Goal: Check status: Check status

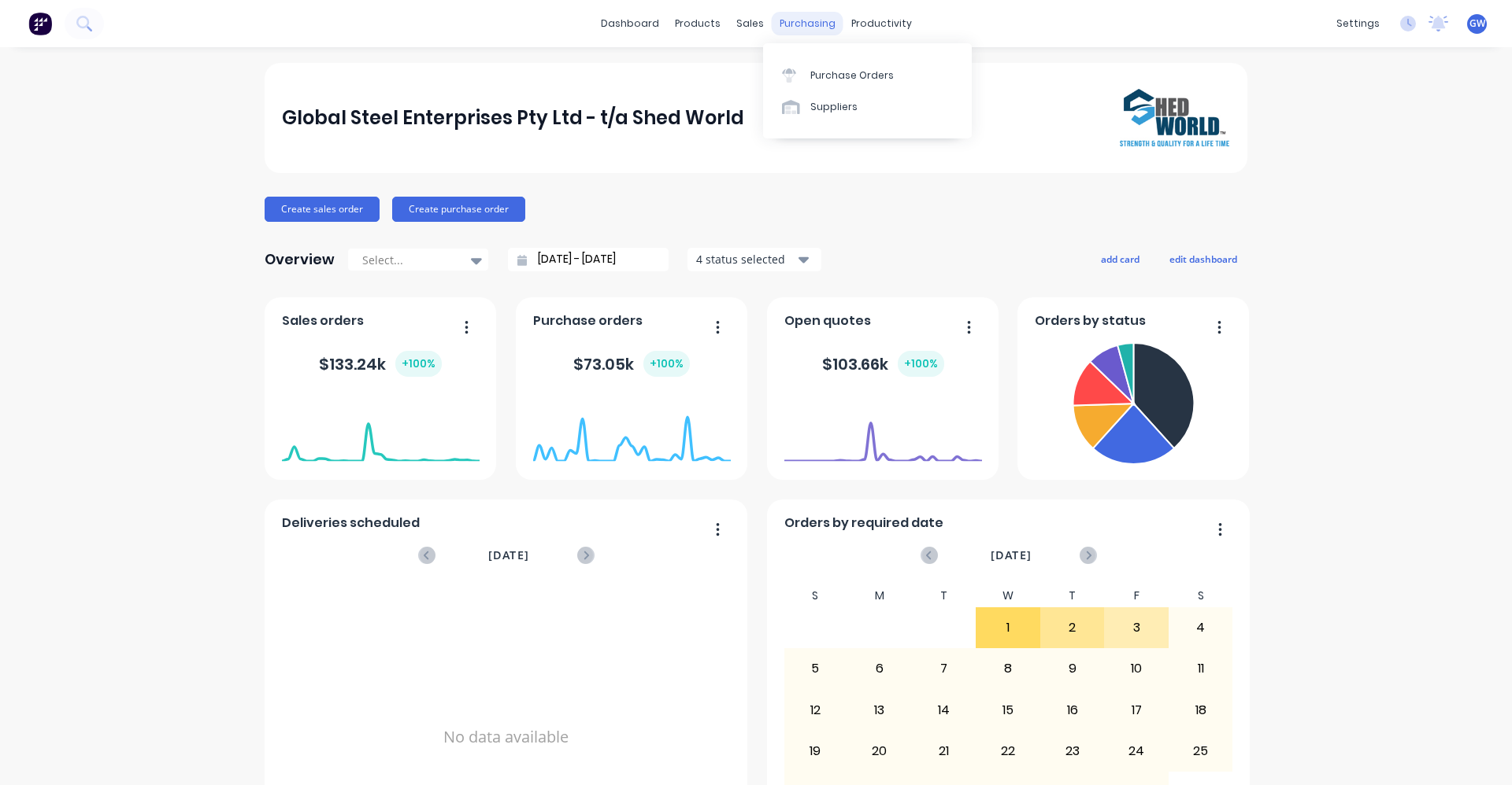
click at [794, 22] on div "purchasing" at bounding box center [808, 24] width 72 height 24
click at [151, 114] on div "Global Steel Enterprises Pty Ltd - t/a Shed World Create sales order Create pur…" at bounding box center [756, 473] width 1512 height 822
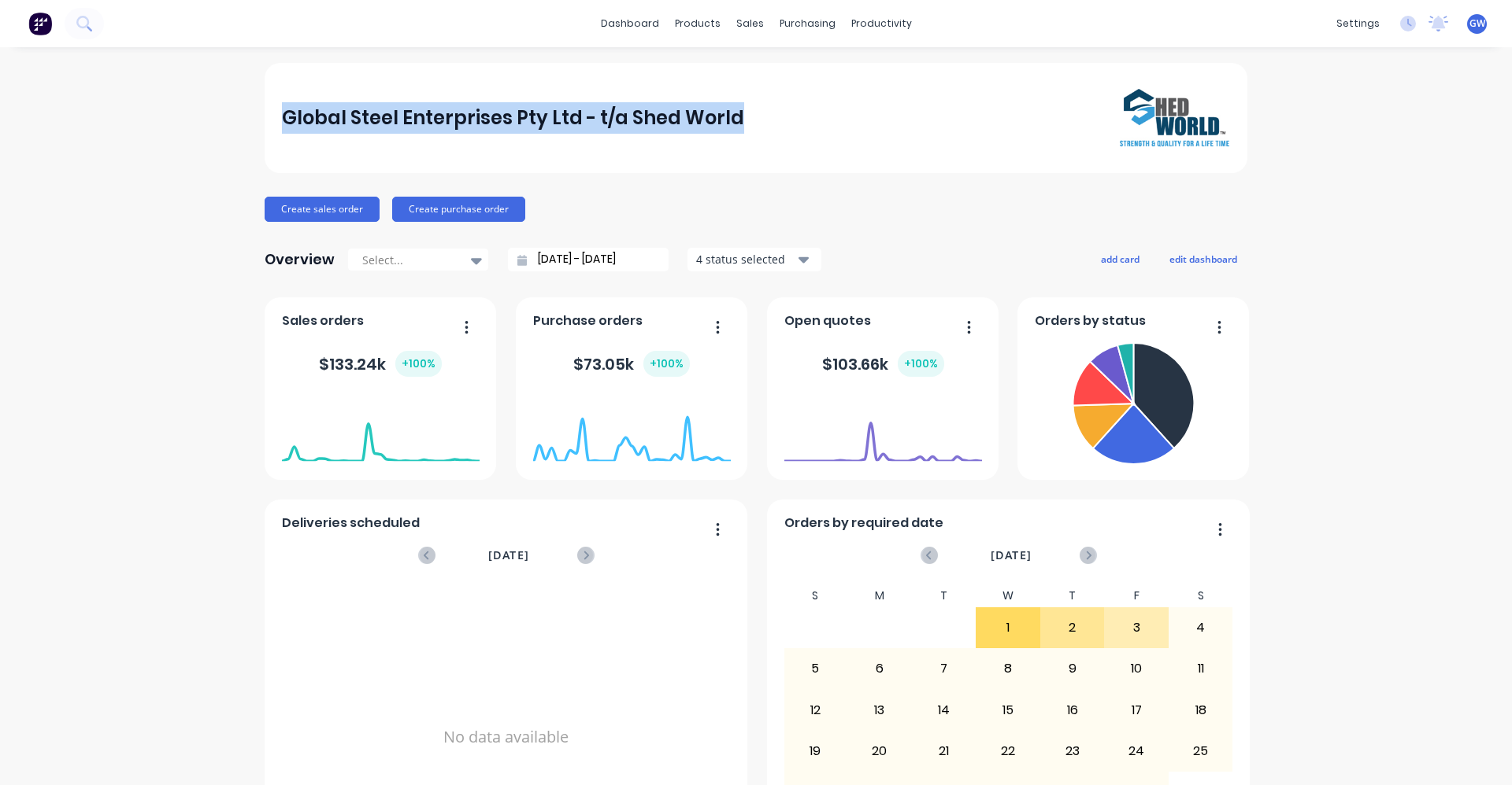
drag, startPoint x: 732, startPoint y: 118, endPoint x: 276, endPoint y: 119, distance: 456.0
click at [281, 119] on div "Global Steel Enterprises Pty Ltd - t/a Shed World" at bounding box center [756, 118] width 949 height 58
drag, startPoint x: 276, startPoint y: 119, endPoint x: 158, endPoint y: 142, distance: 120.2
click at [158, 142] on div "Global Steel Enterprises Pty Ltd - t/a Shed World Create sales order Create pur…" at bounding box center [756, 473] width 1512 height 822
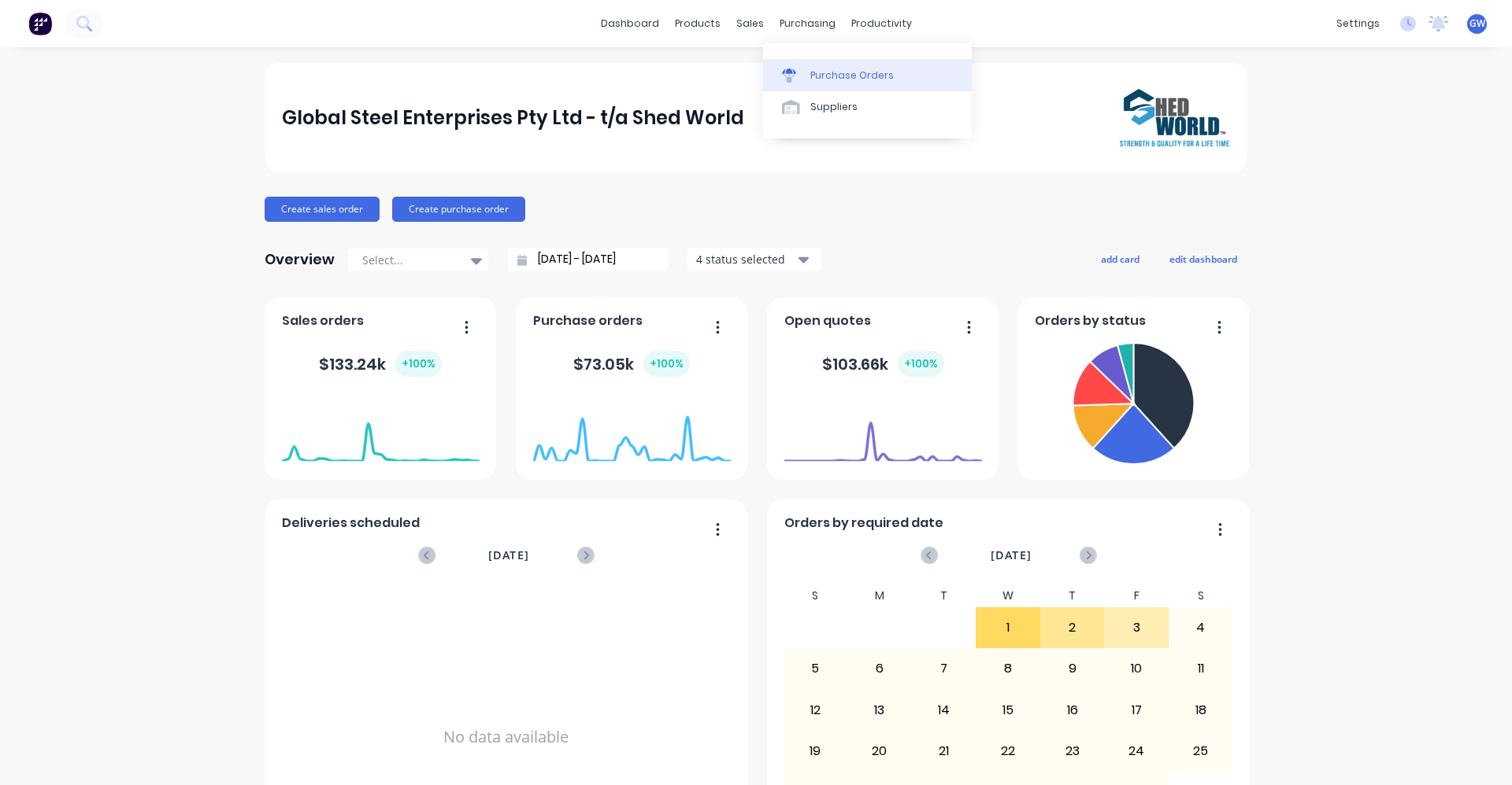
click at [837, 74] on div "Purchase Orders" at bounding box center [852, 74] width 84 height 14
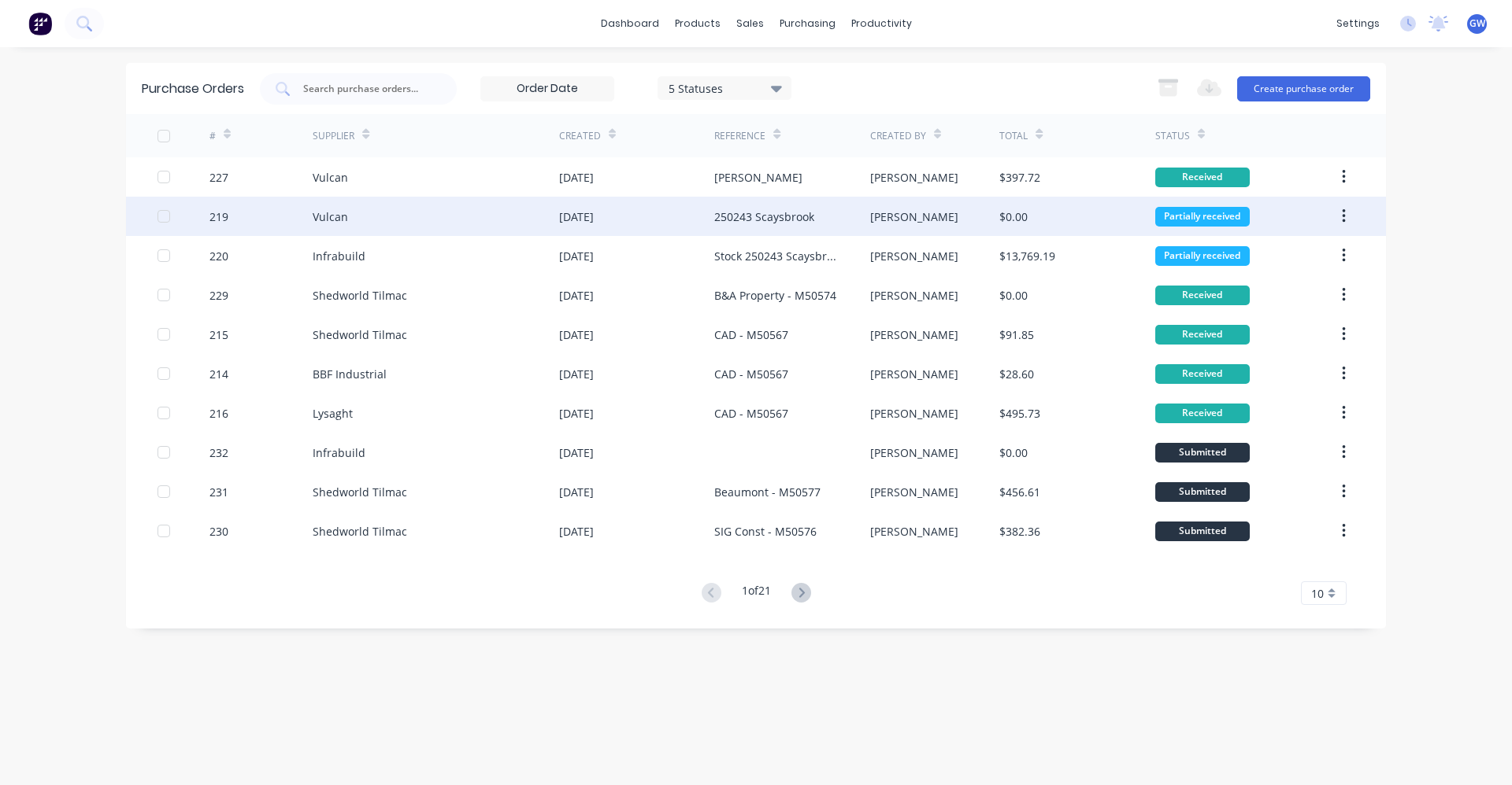
click at [753, 213] on div "250243 Scaysbrook" at bounding box center [763, 217] width 100 height 17
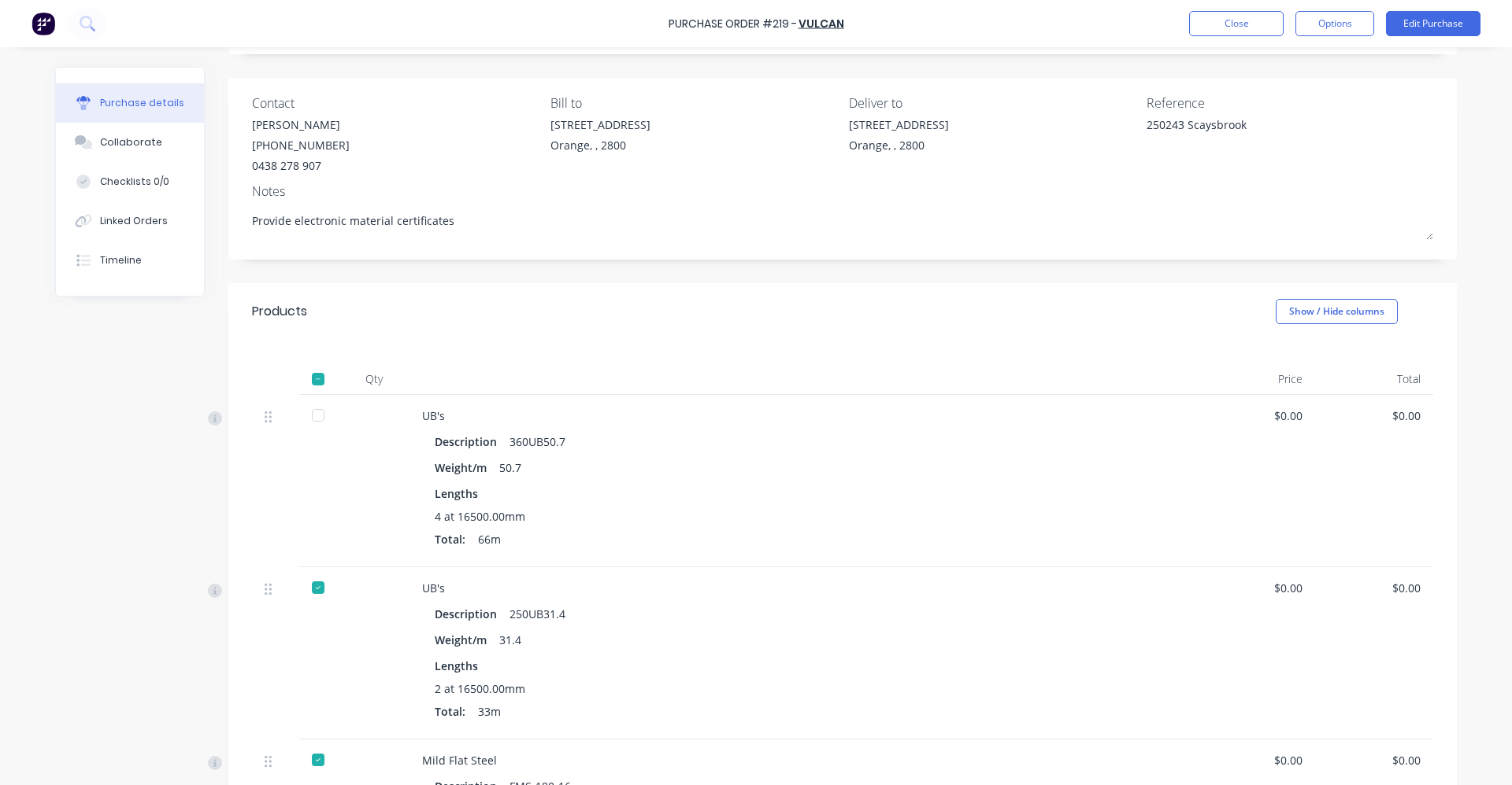
scroll to position [157, 0]
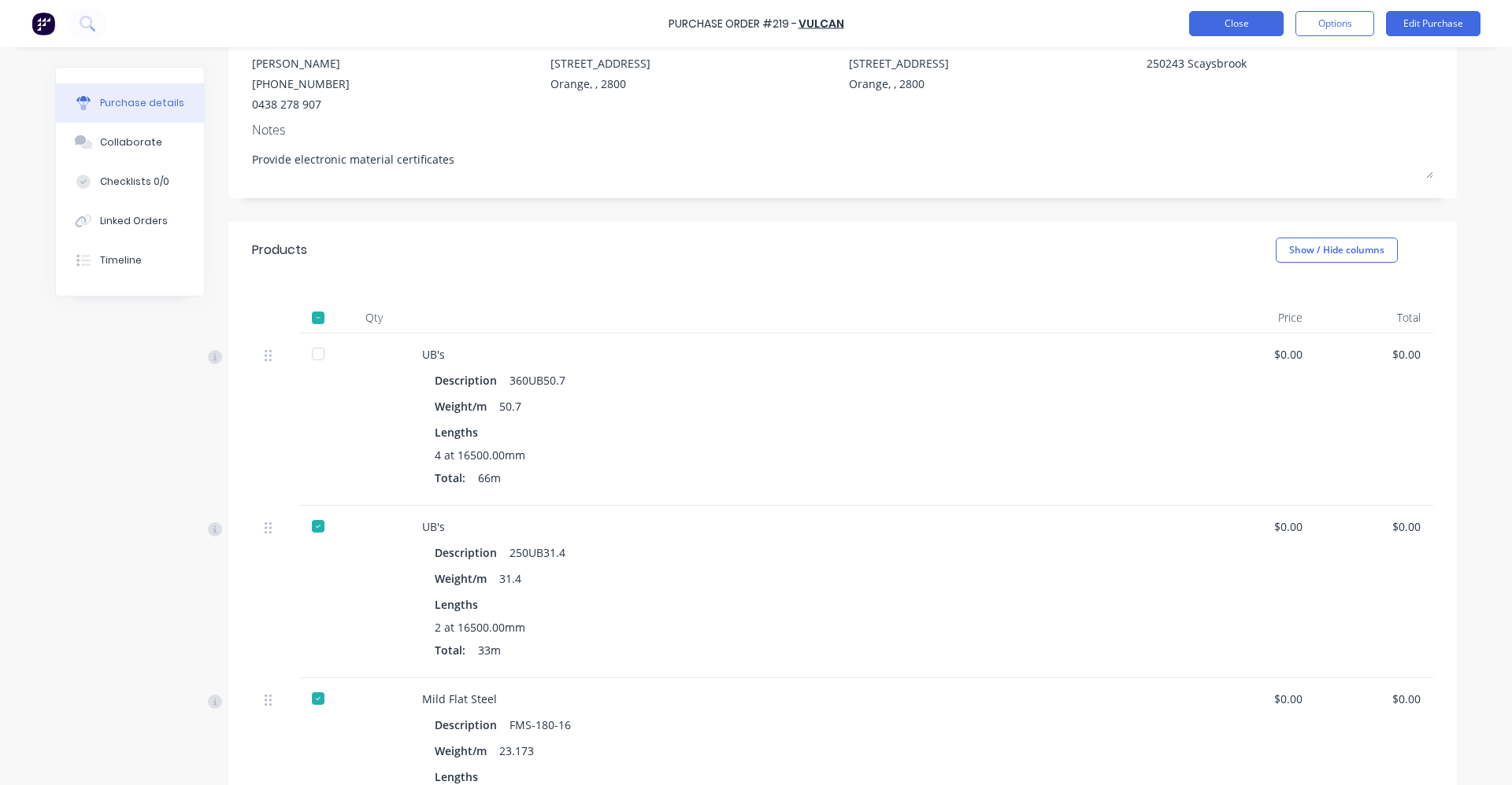
click at [1216, 14] on button "Close" at bounding box center [1236, 23] width 95 height 25
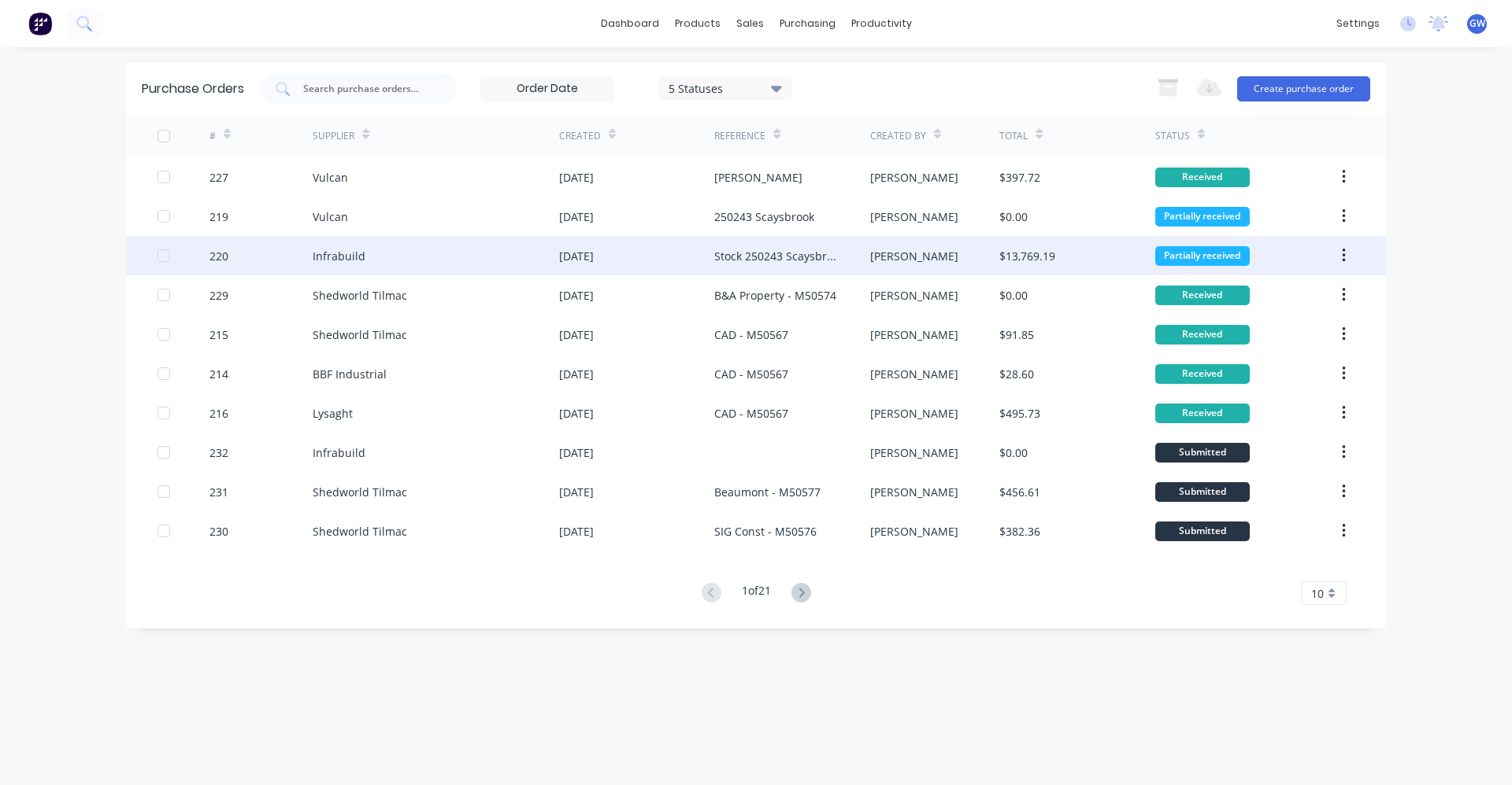
click at [739, 254] on div "Stock 250243 Scaysbrook" at bounding box center [775, 256] width 123 height 17
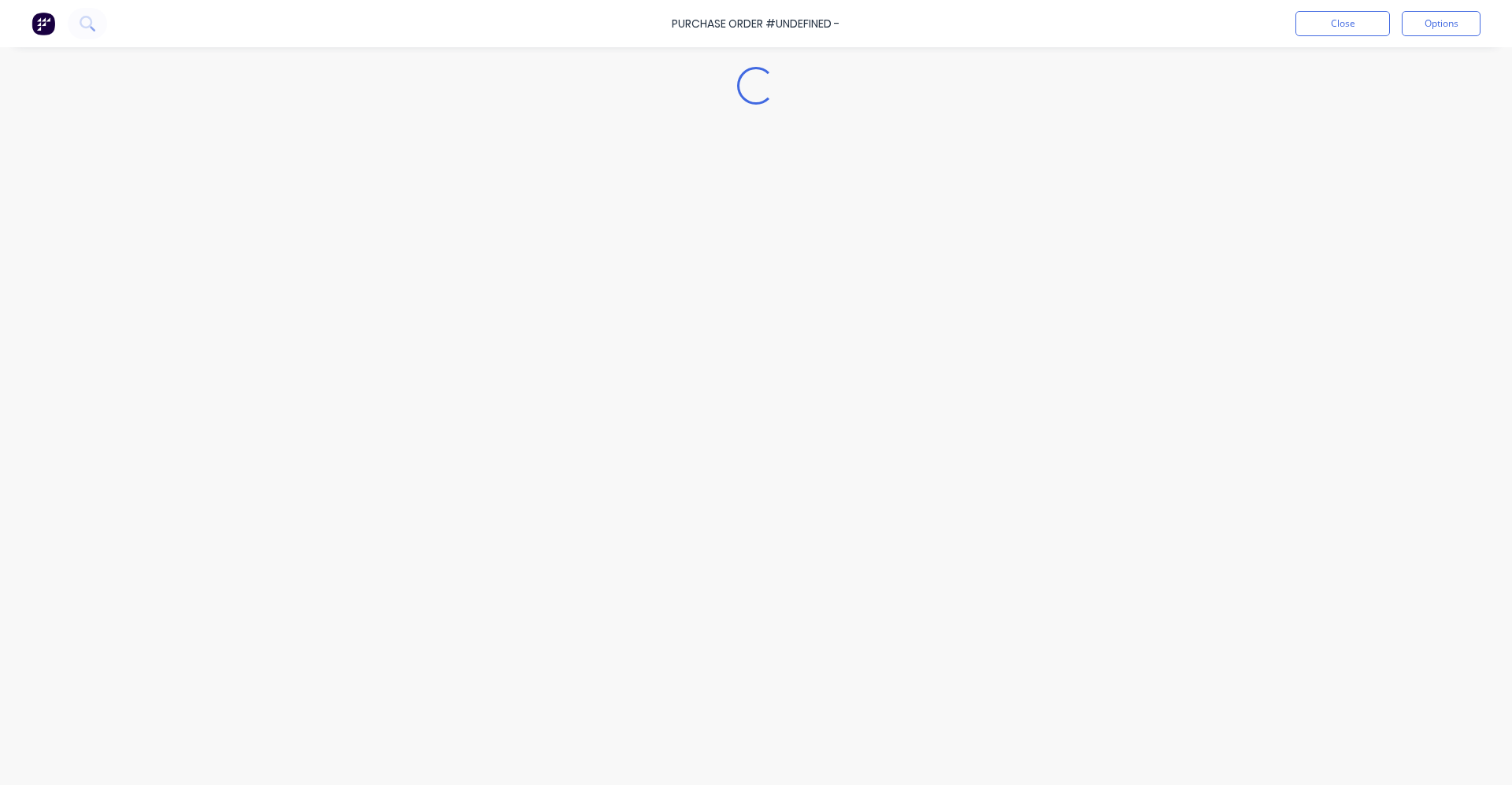
type textarea "x"
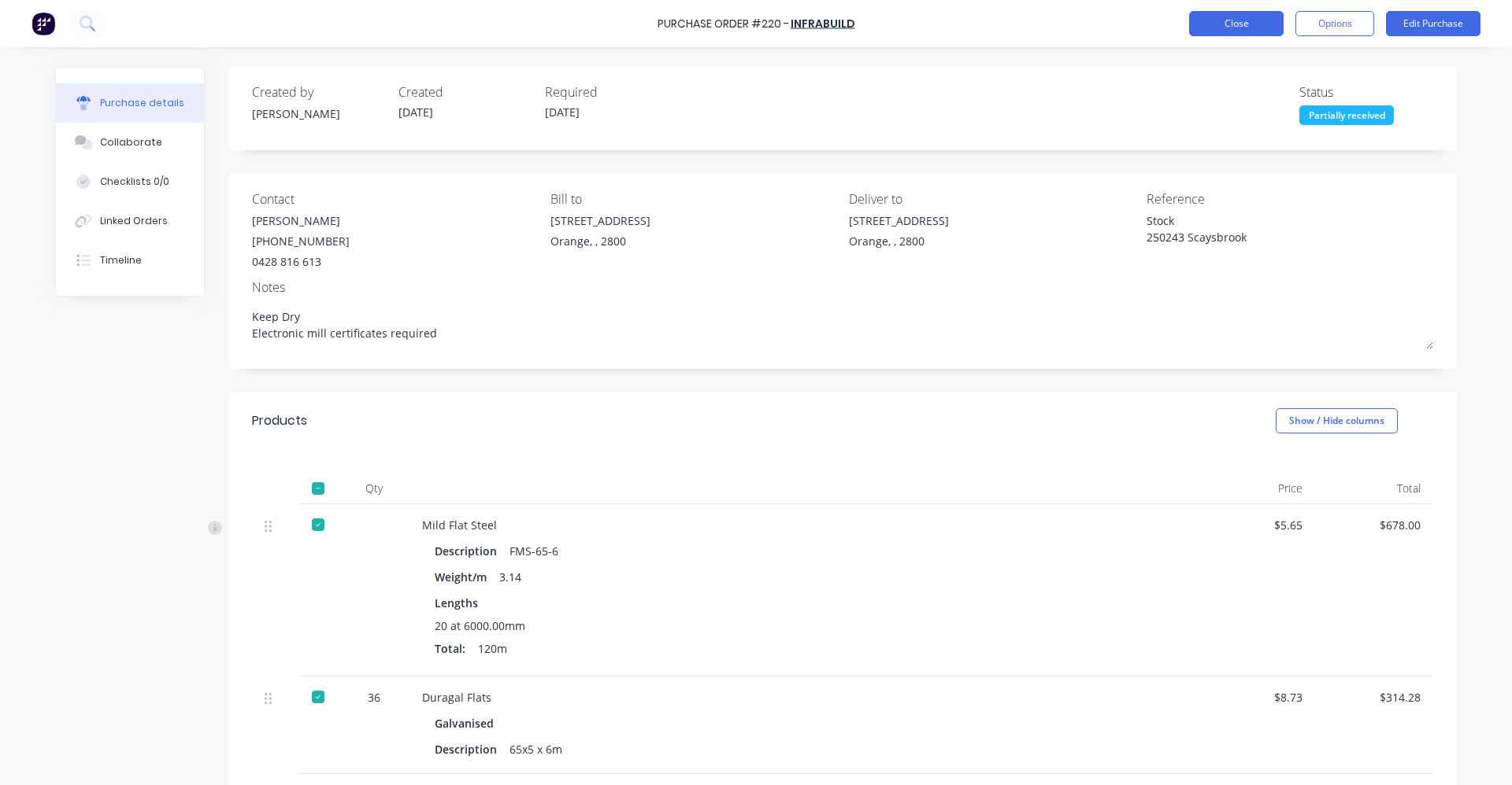
click at [1243, 24] on button "Close" at bounding box center [1236, 23] width 95 height 25
